Goal: Transaction & Acquisition: Download file/media

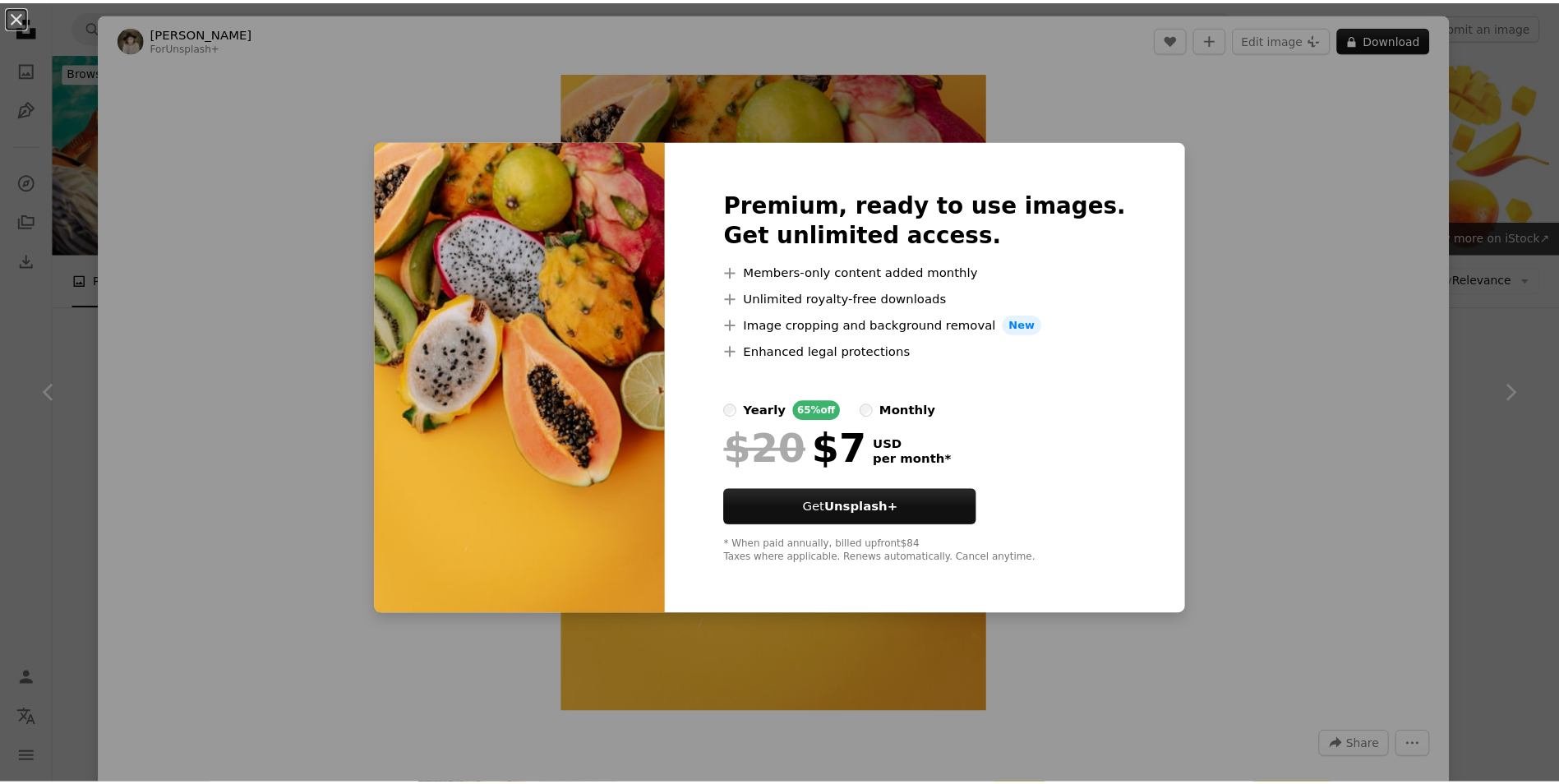
scroll to position [2218, 0]
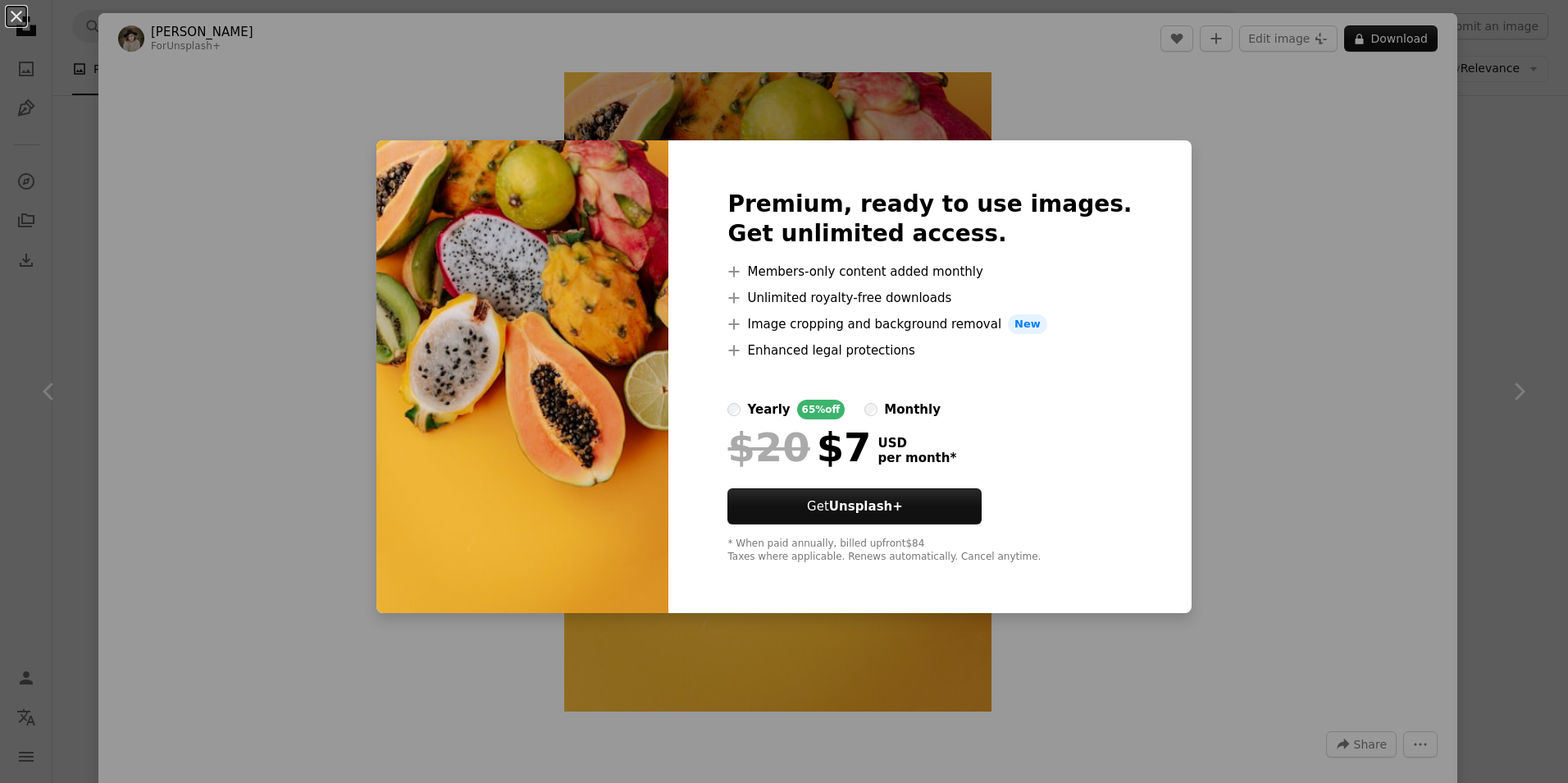
click at [1455, 164] on div "An X shape Premium, ready to use images. Get unlimited access. A plus sign Memb…" at bounding box center [784, 391] width 1568 height 783
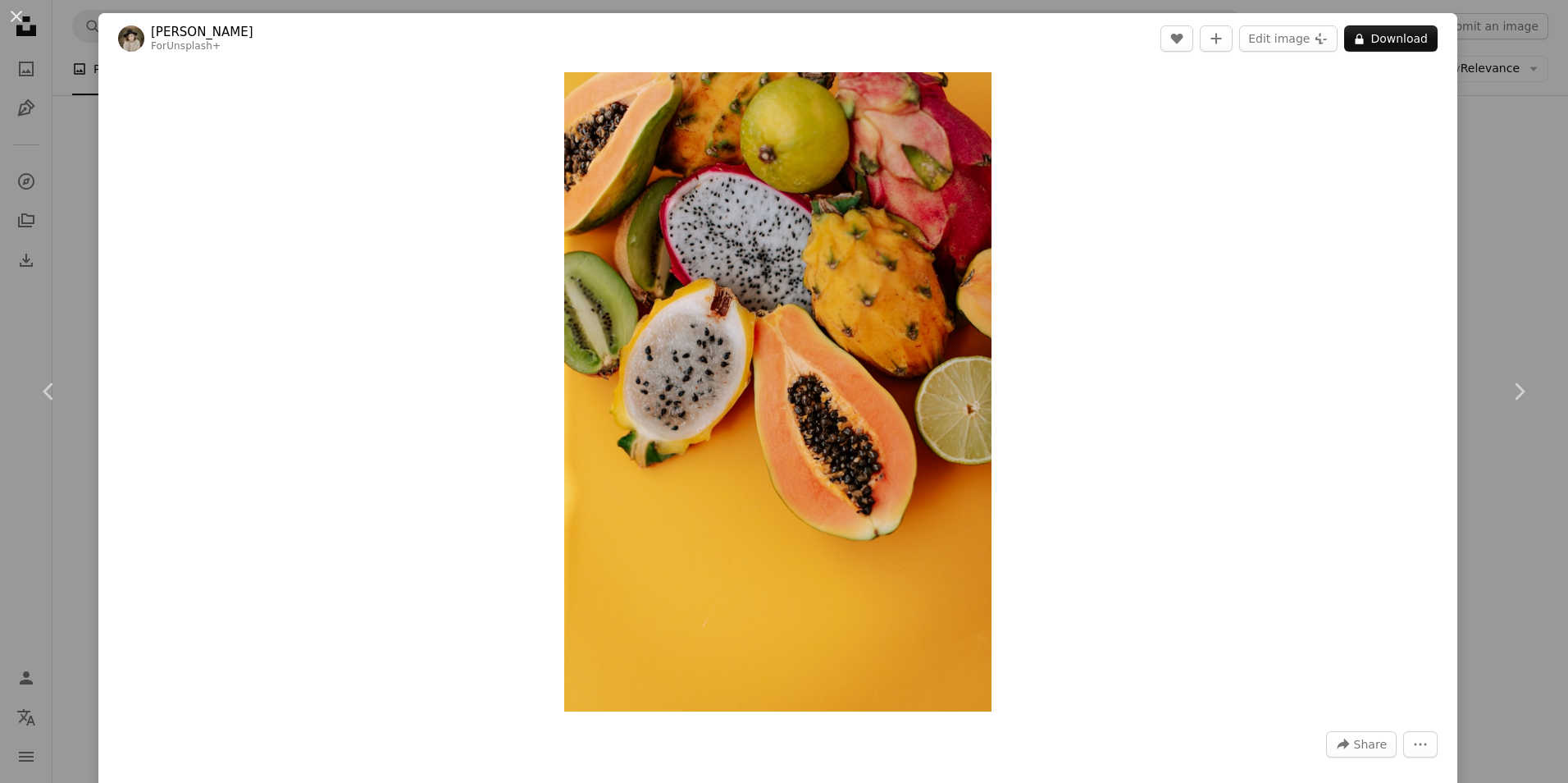
click at [1455, 164] on div "An X shape Chevron left Chevron right Kateryna Hliznitsova For Unsplash+ A hear…" at bounding box center [784, 391] width 1568 height 783
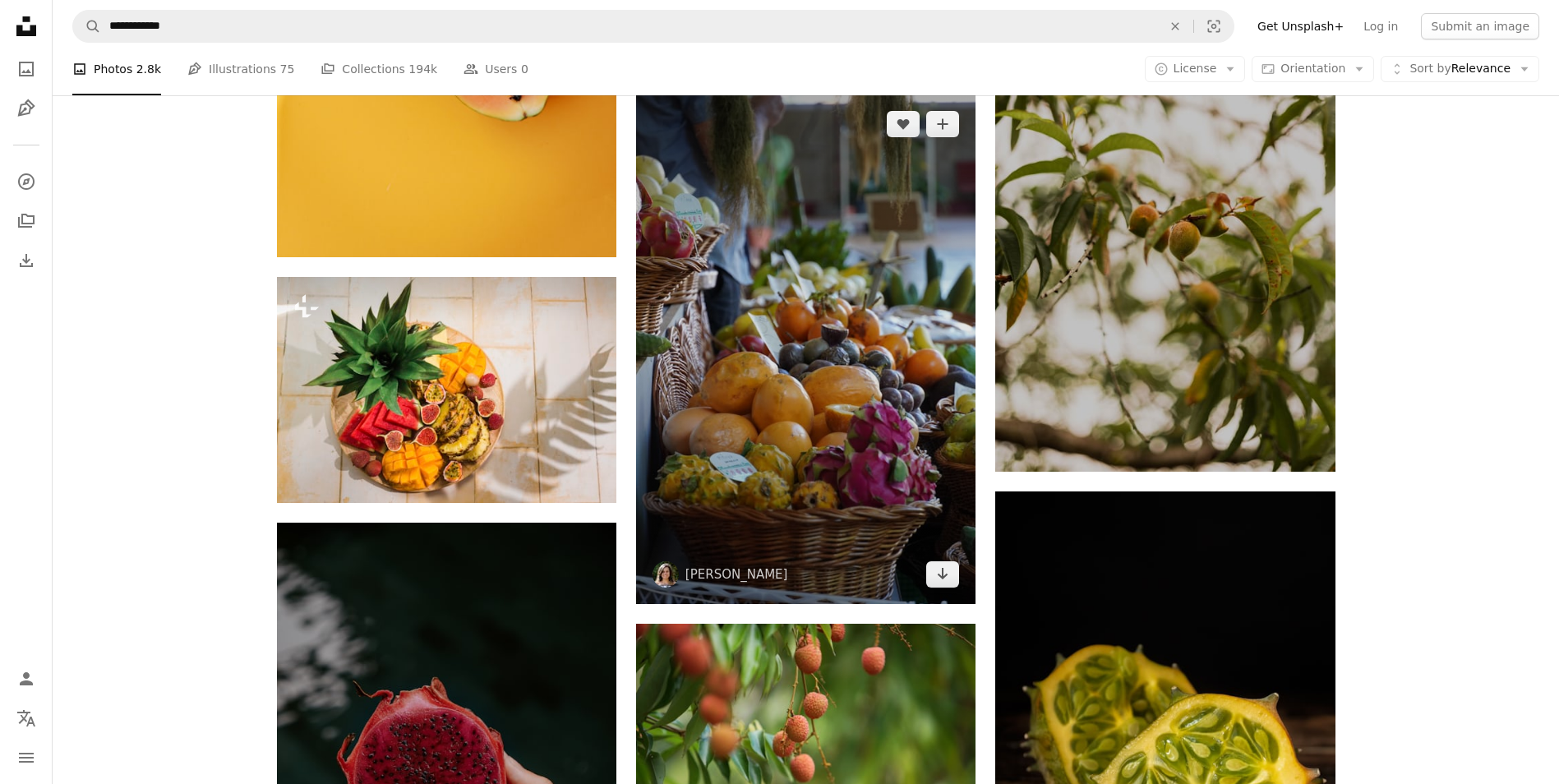
scroll to position [2793, 0]
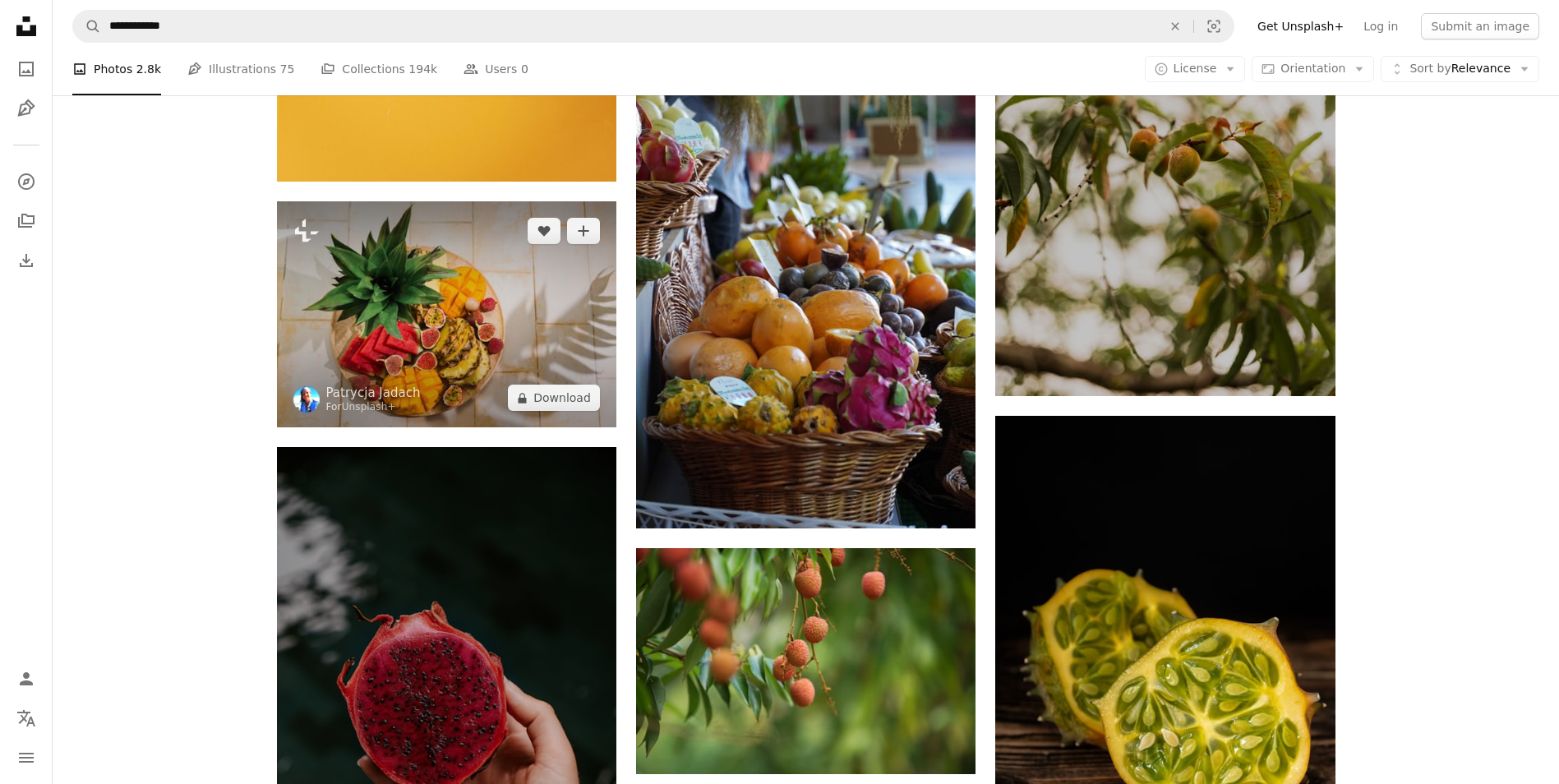
click at [527, 344] on img at bounding box center [447, 314] width 339 height 225
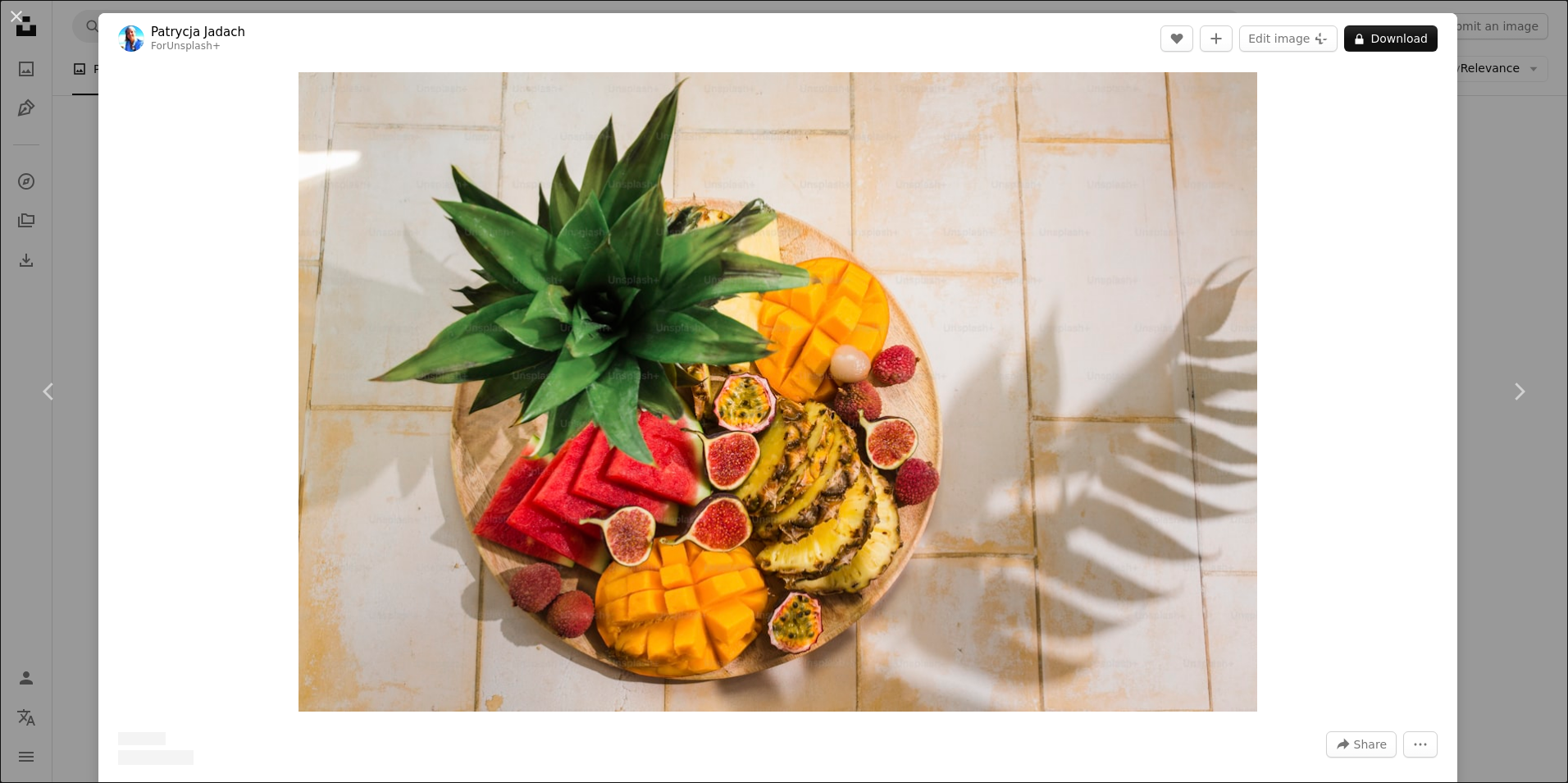
drag, startPoint x: 1490, startPoint y: 282, endPoint x: 1475, endPoint y: 285, distance: 15.3
click at [1485, 285] on div "An X shape Chevron left Chevron right [PERSON_NAME] For Unsplash+ A heart A plu…" at bounding box center [784, 391] width 1568 height 783
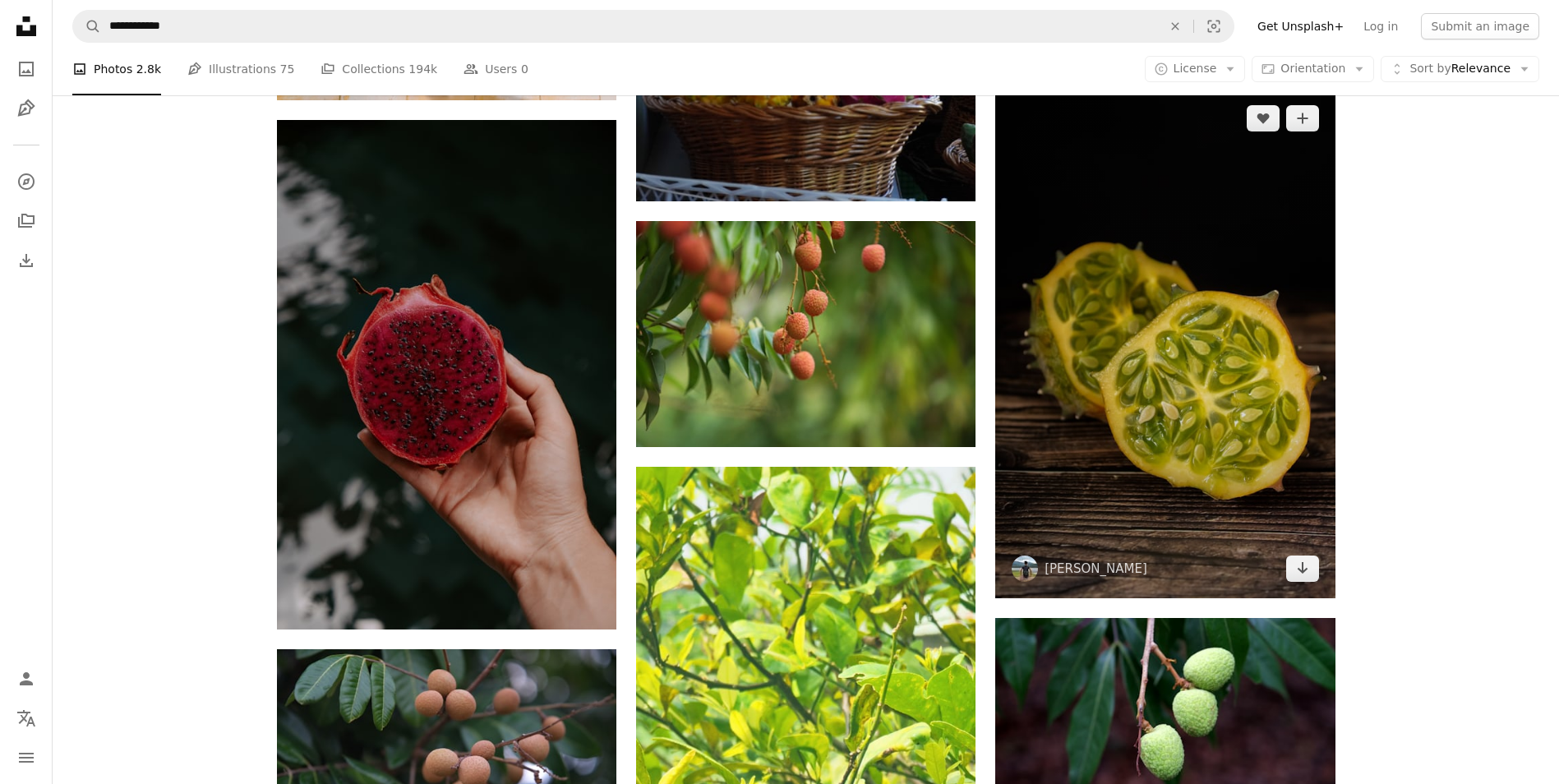
scroll to position [3121, 0]
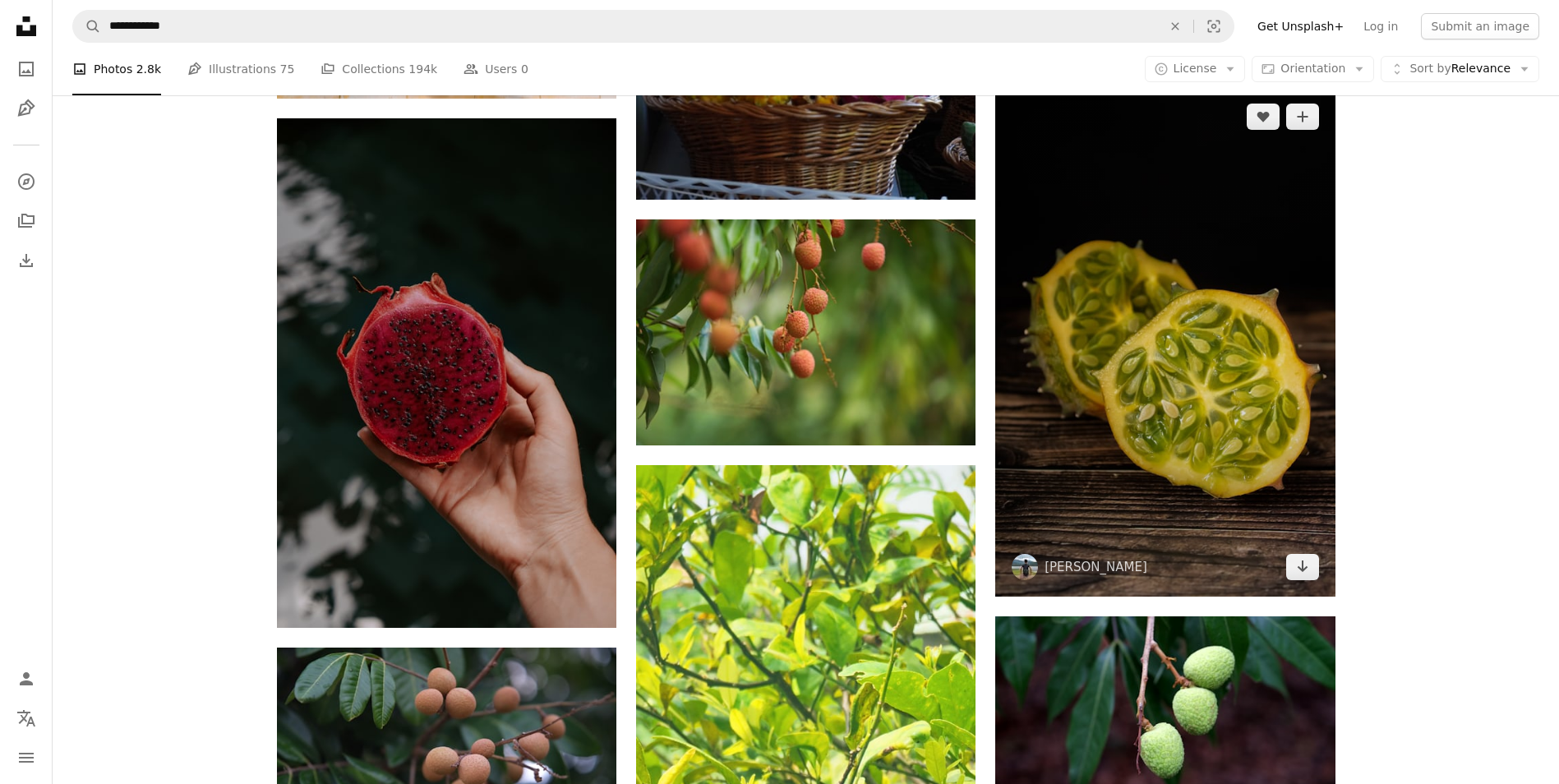
click at [1100, 325] on img at bounding box center [1165, 342] width 339 height 510
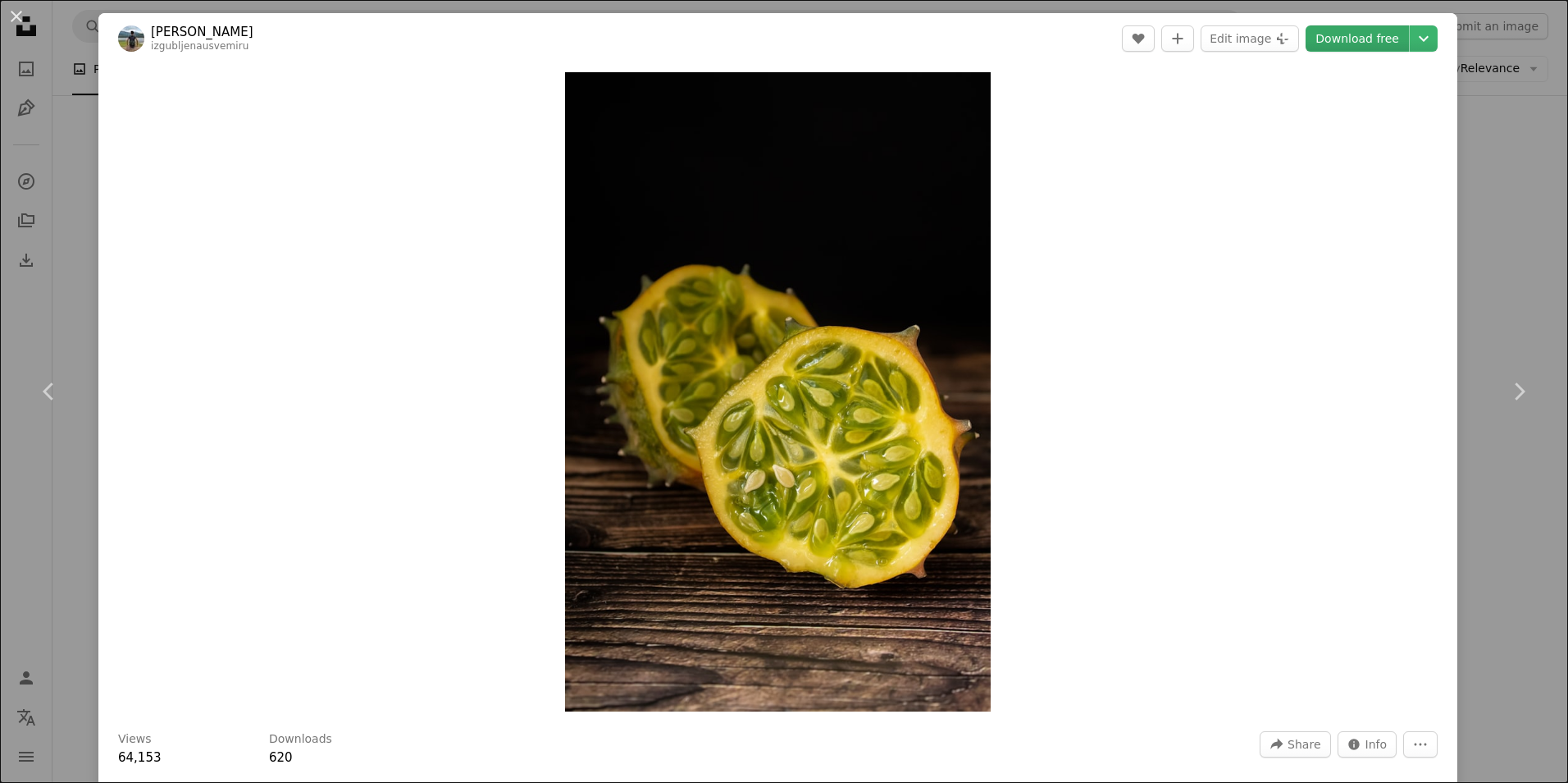
click at [1340, 35] on link "Download free" at bounding box center [1357, 38] width 103 height 26
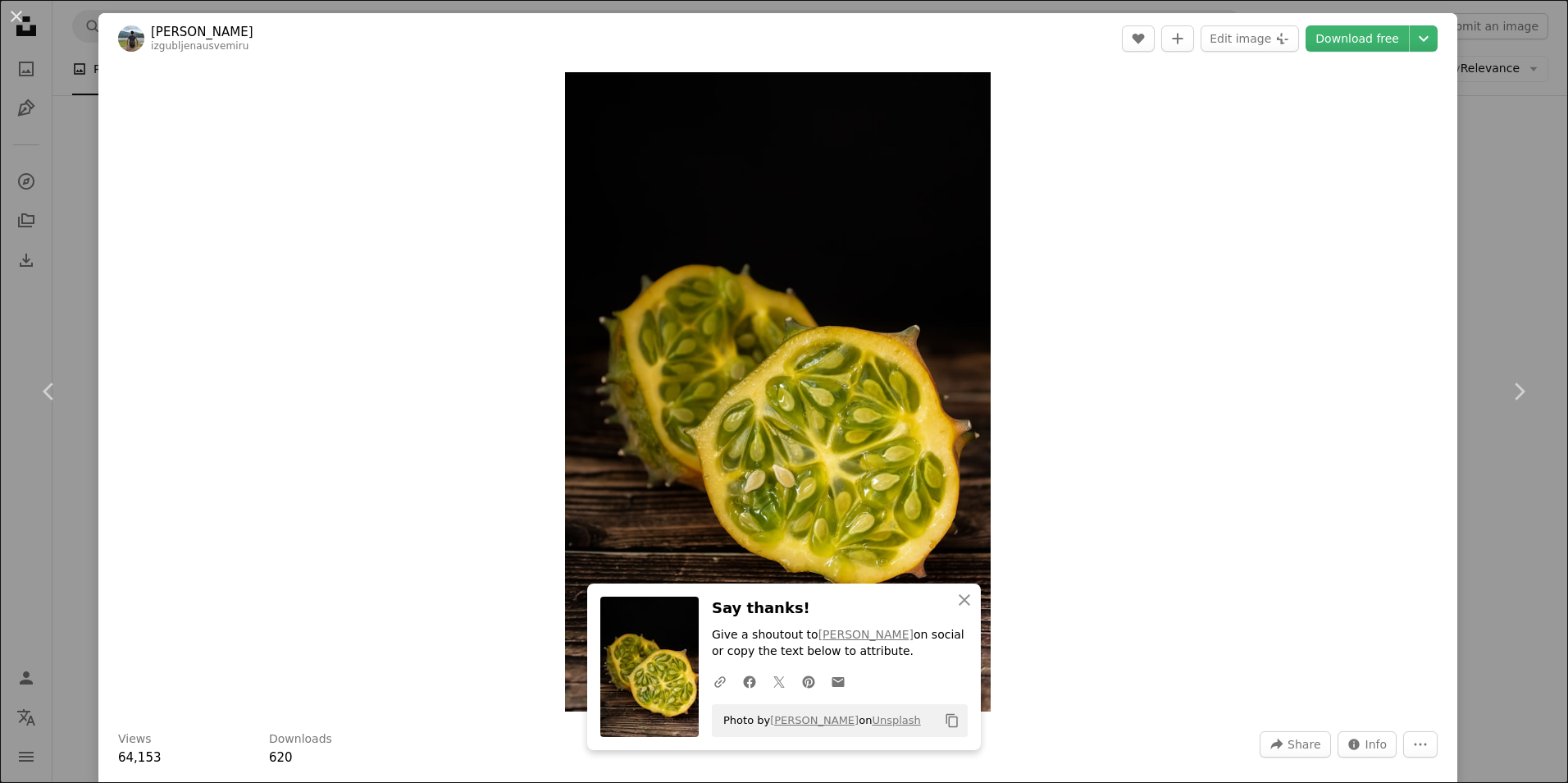
click at [1487, 178] on div "An X shape Chevron left Chevron right An X shape Close Say thanks! Give a shout…" at bounding box center [784, 391] width 1568 height 783
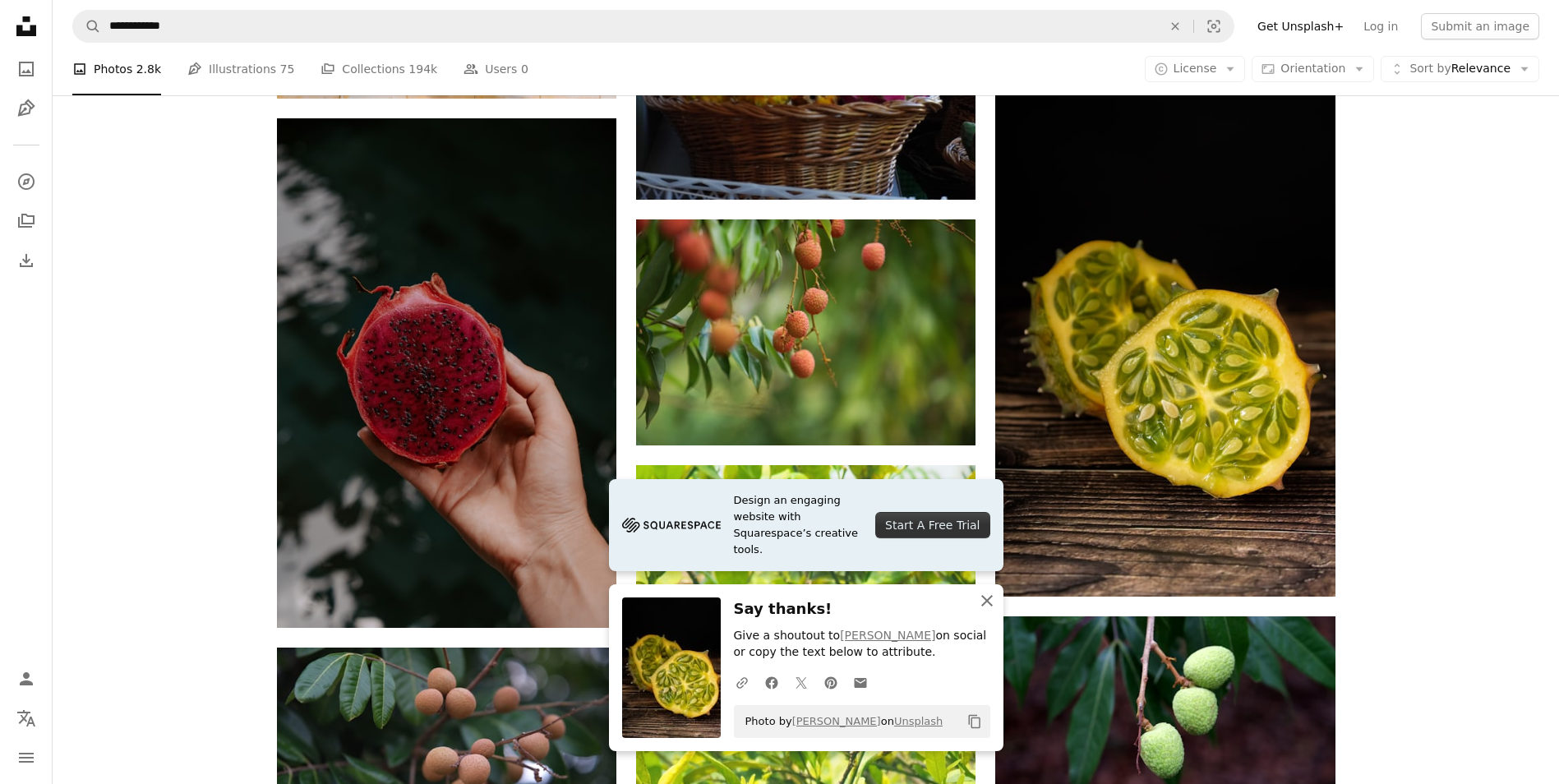
click at [997, 603] on button "An X shape Close" at bounding box center [987, 600] width 33 height 33
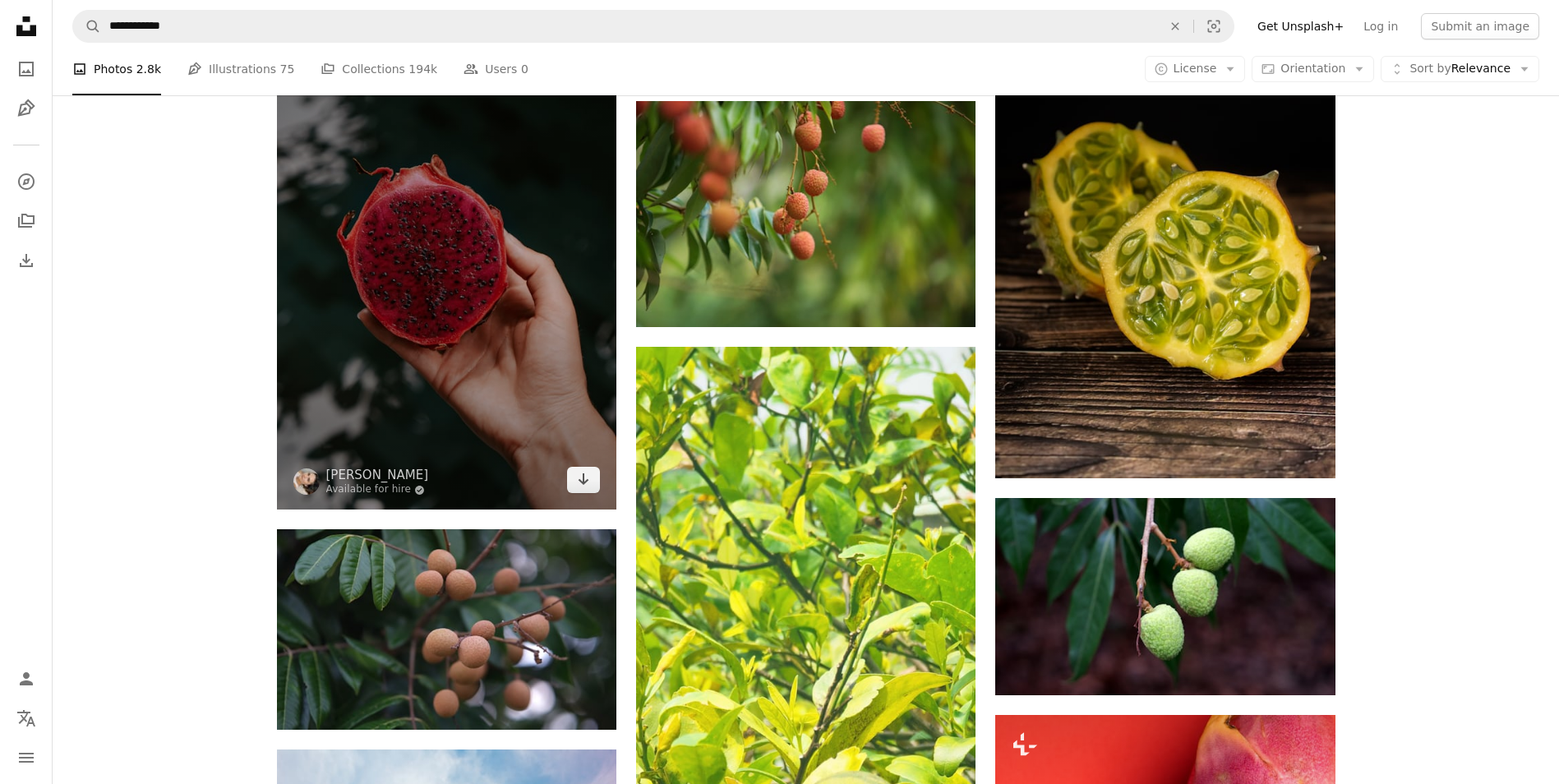
scroll to position [3203, 0]
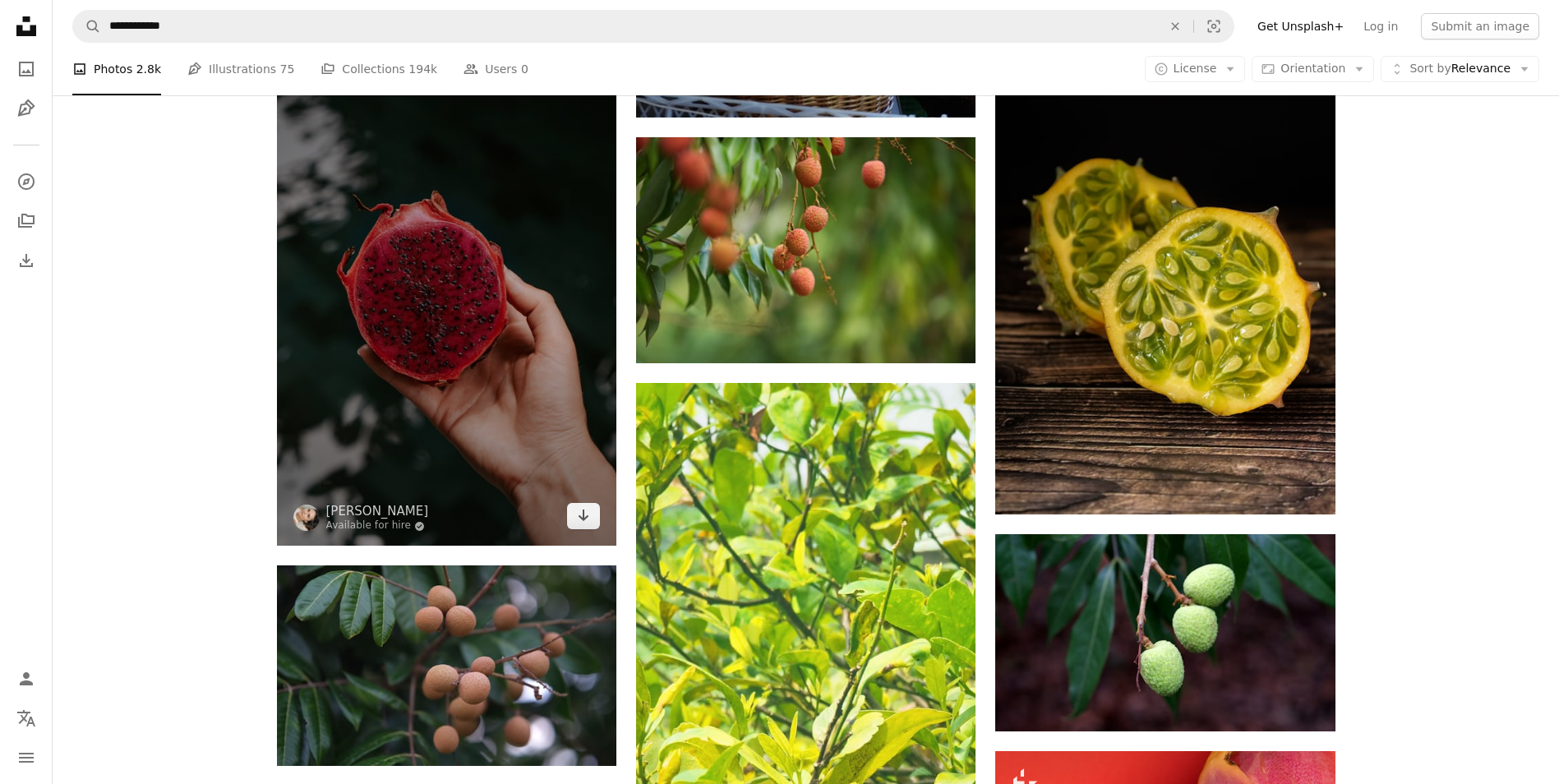
click at [413, 372] on img at bounding box center [447, 290] width 339 height 510
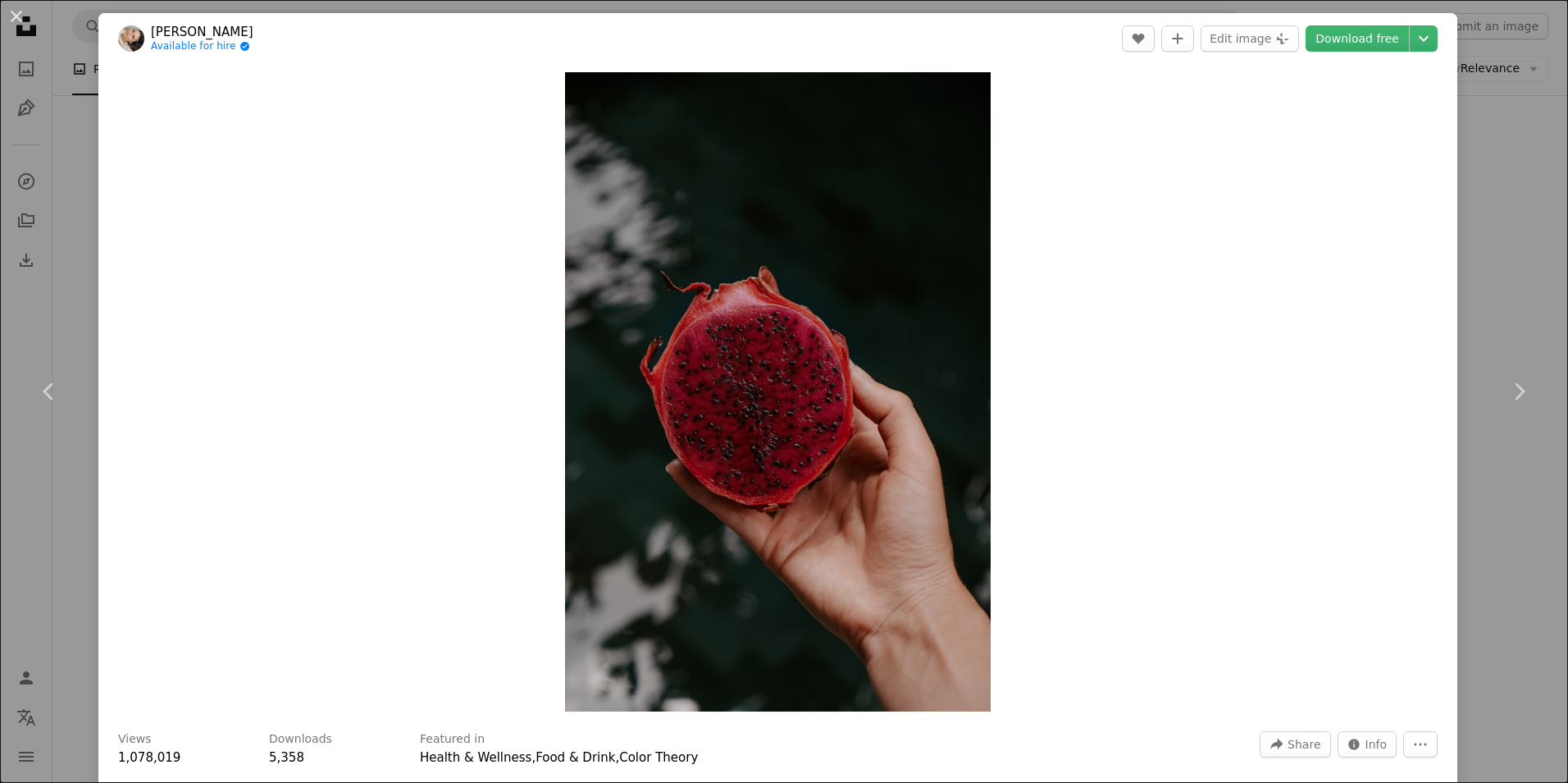
drag, startPoint x: 1344, startPoint y: 45, endPoint x: 1458, endPoint y: 248, distance: 232.8
click at [1344, 45] on link "Download free" at bounding box center [1357, 38] width 103 height 26
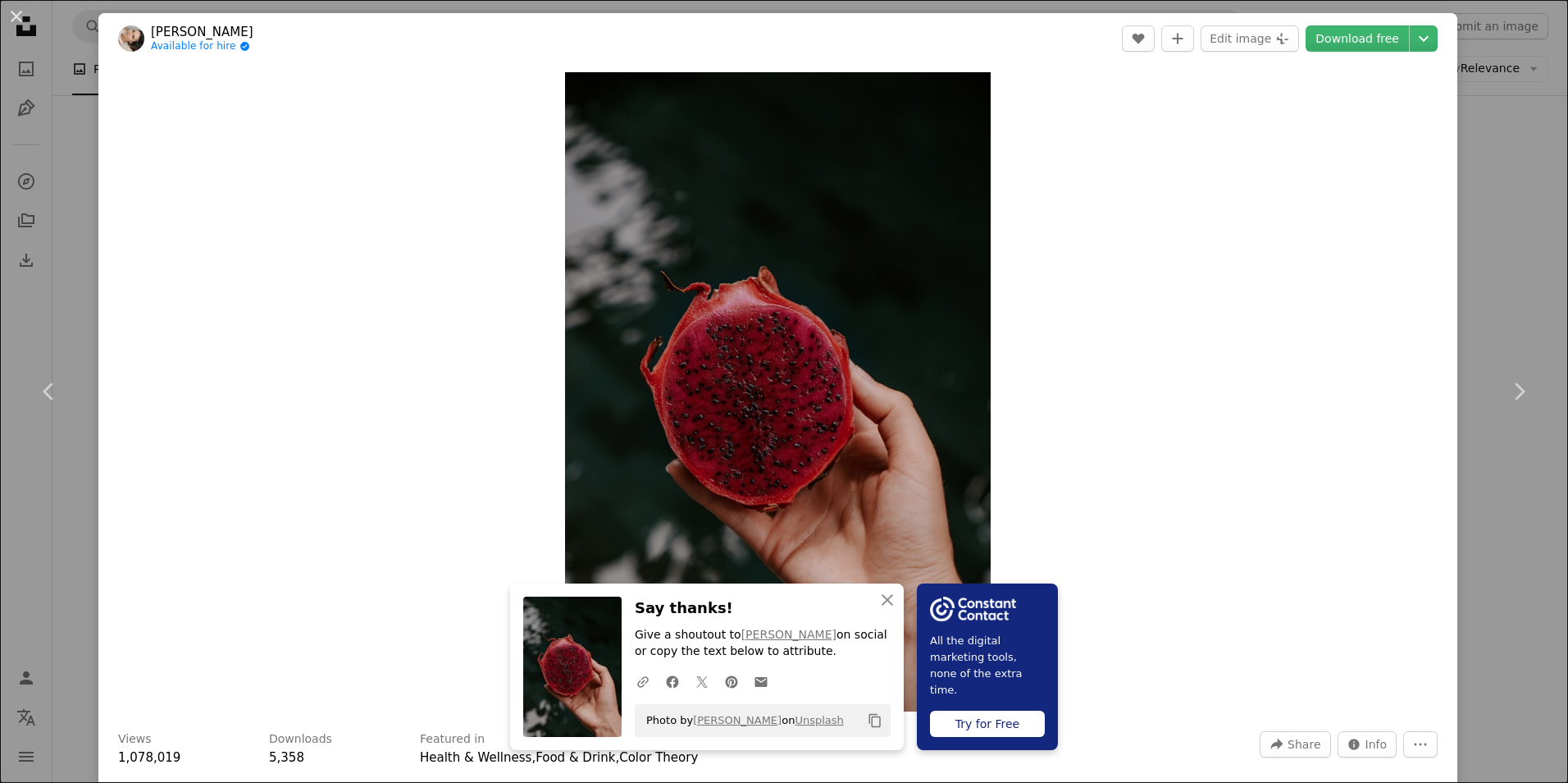
click at [1472, 280] on div "An X shape Chevron left Chevron right An X shape Close Say thanks! Give a shout…" at bounding box center [784, 391] width 1568 height 783
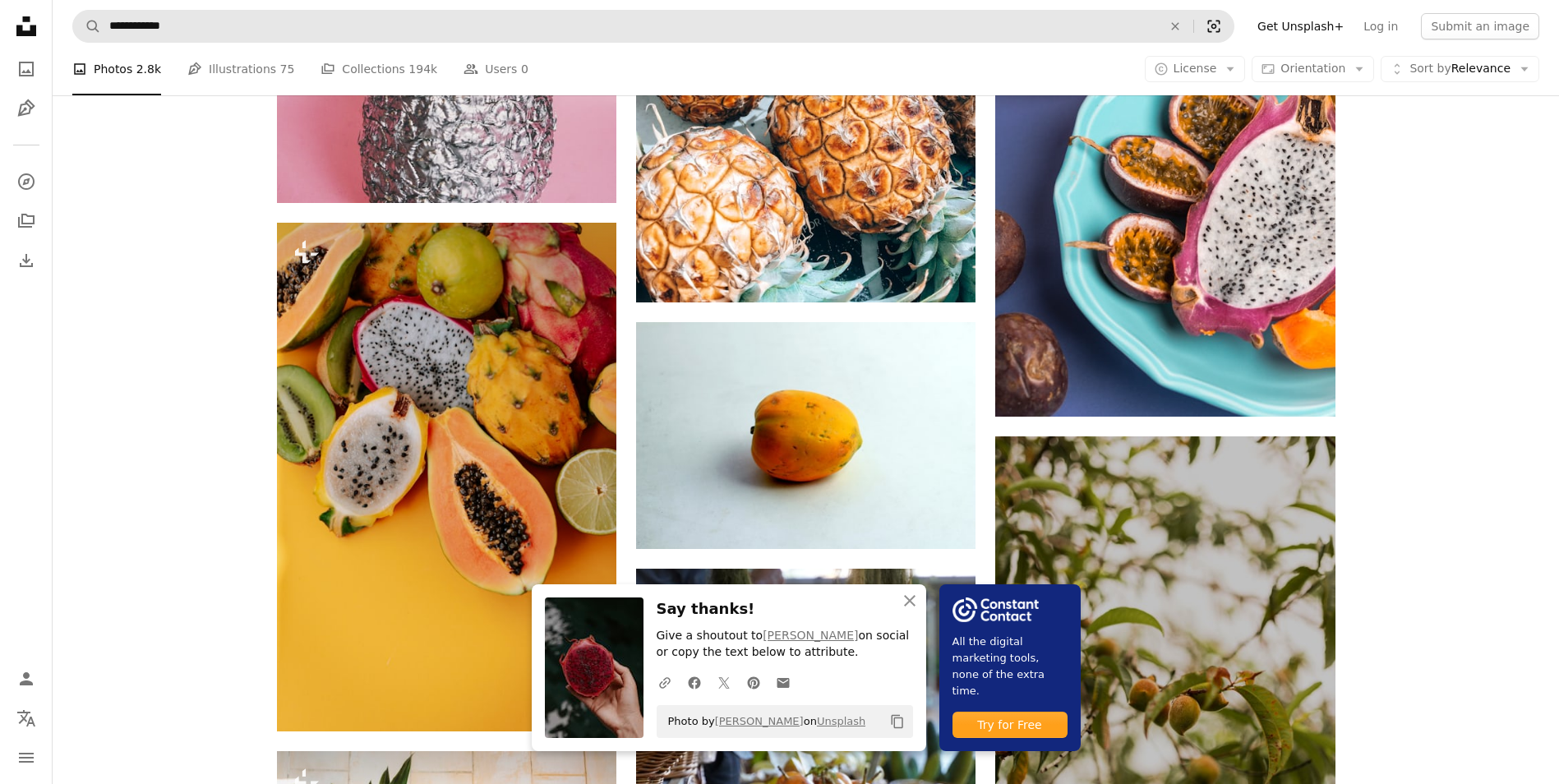
scroll to position [2218, 0]
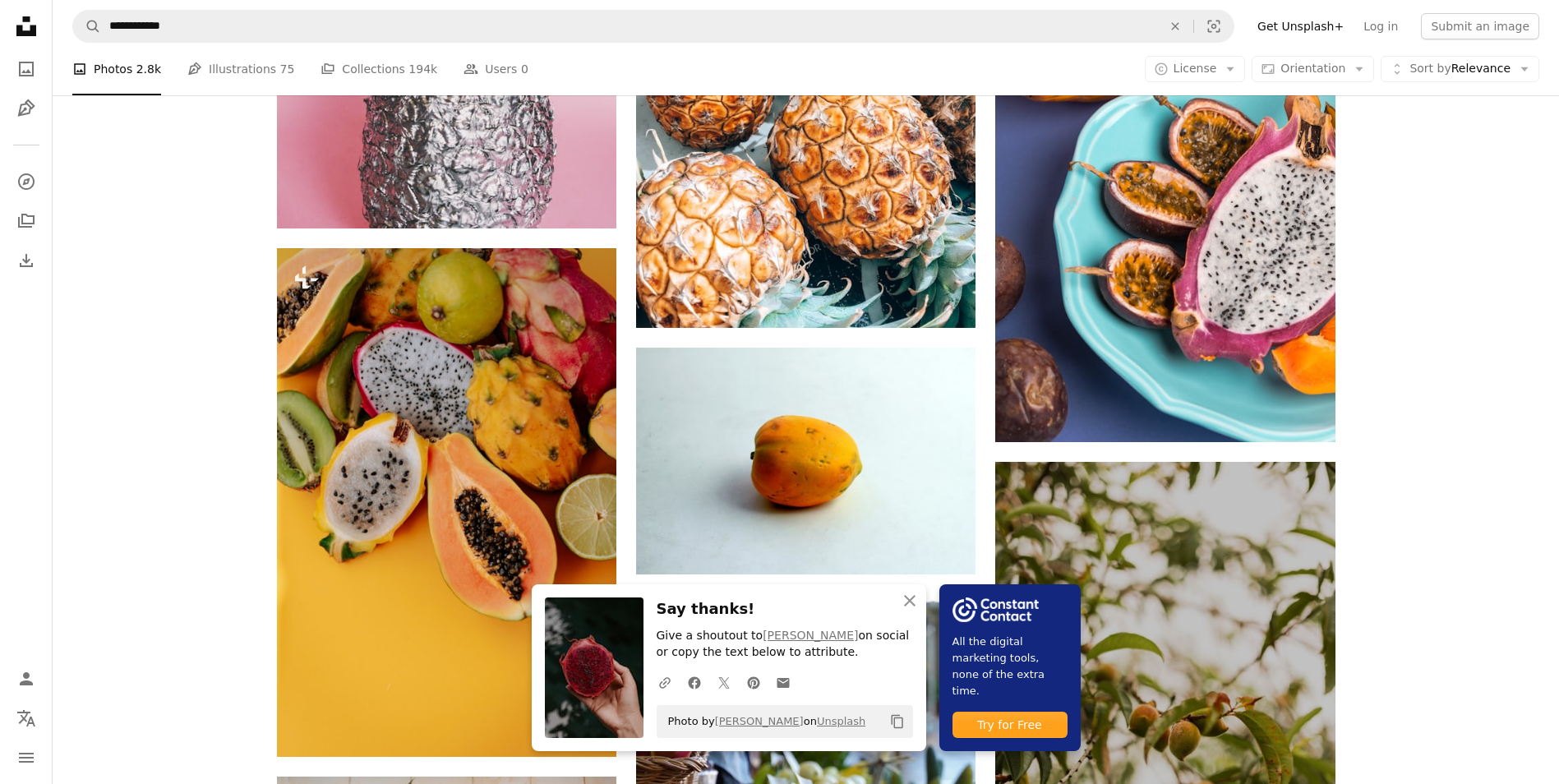
drag, startPoint x: 1401, startPoint y: 316, endPoint x: 1379, endPoint y: 324, distance: 23.4
